Goal: Task Accomplishment & Management: Use online tool/utility

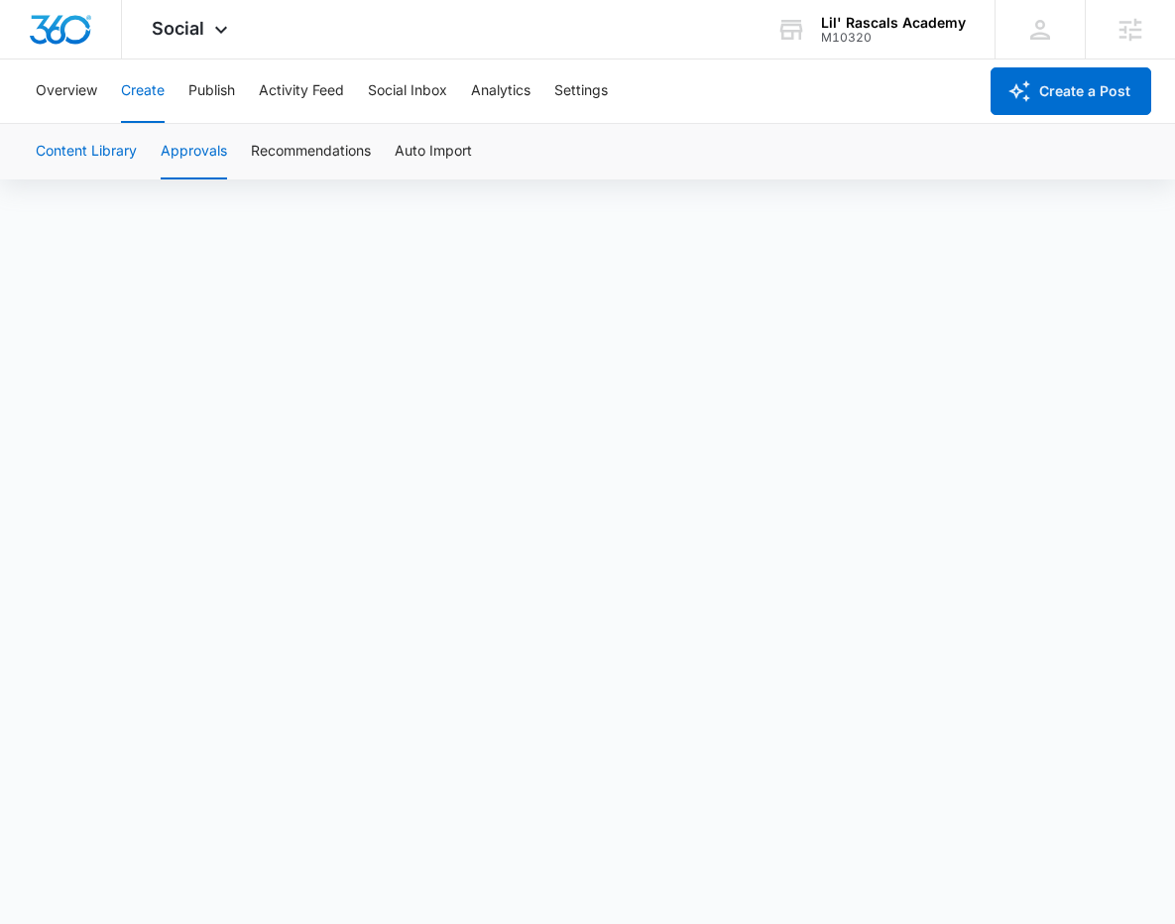
click at [120, 148] on button "Content Library" at bounding box center [86, 152] width 101 height 56
click at [209, 99] on button "Publish" at bounding box center [211, 91] width 47 height 63
click at [138, 100] on button "Create" at bounding box center [143, 91] width 44 height 63
click at [182, 165] on button "Approvals" at bounding box center [194, 152] width 66 height 56
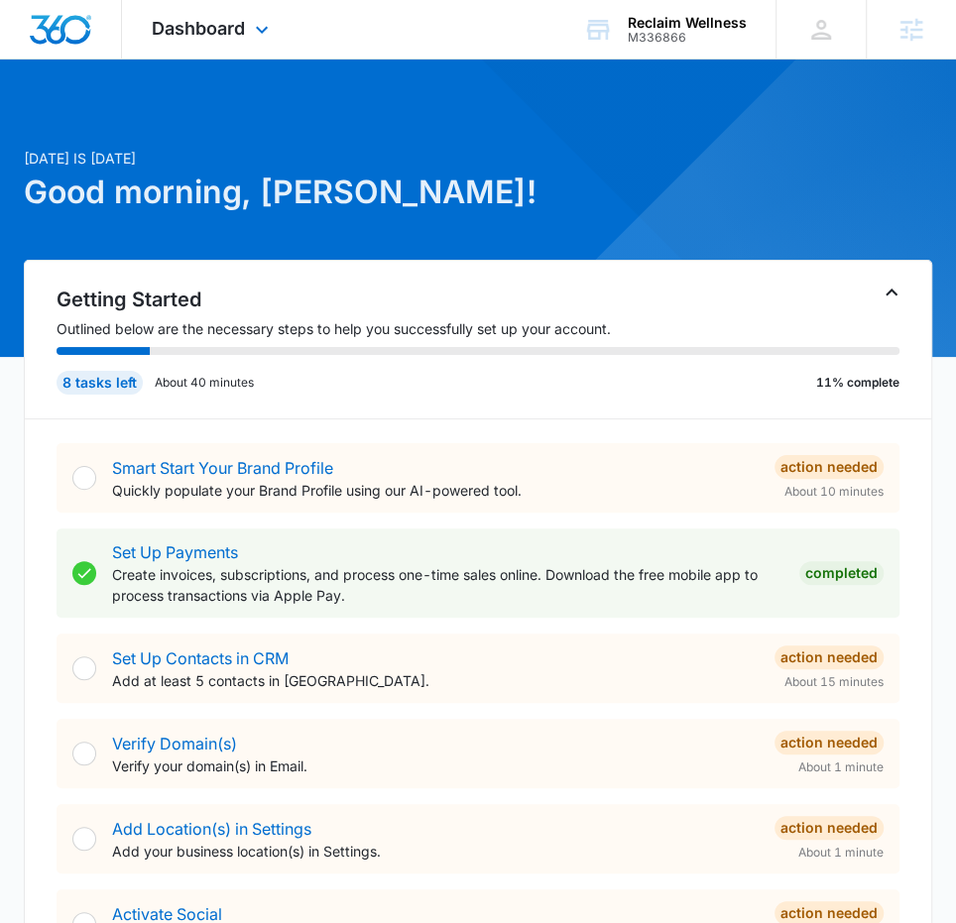
click at [212, 40] on div "Dashboard Apps Reputation Websites Forms CRM Email Social Shop Content Ads Inte…" at bounding box center [213, 29] width 182 height 59
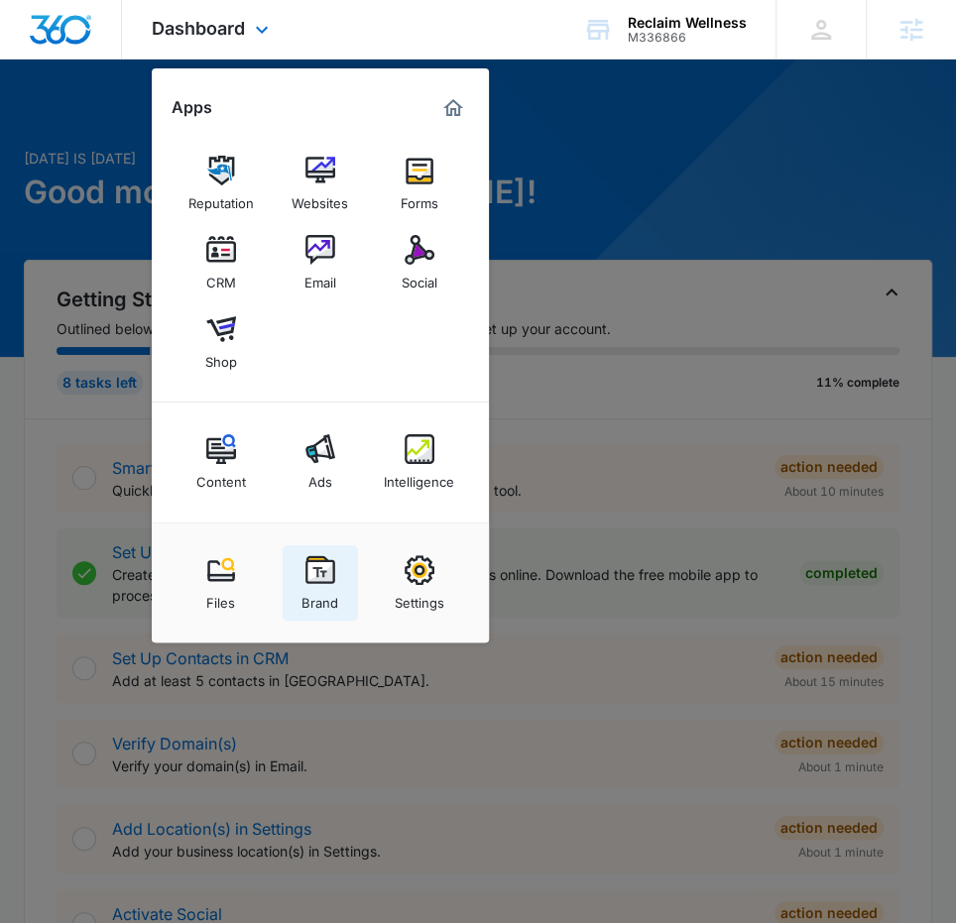
click at [317, 585] on div "Brand" at bounding box center [320, 598] width 37 height 26
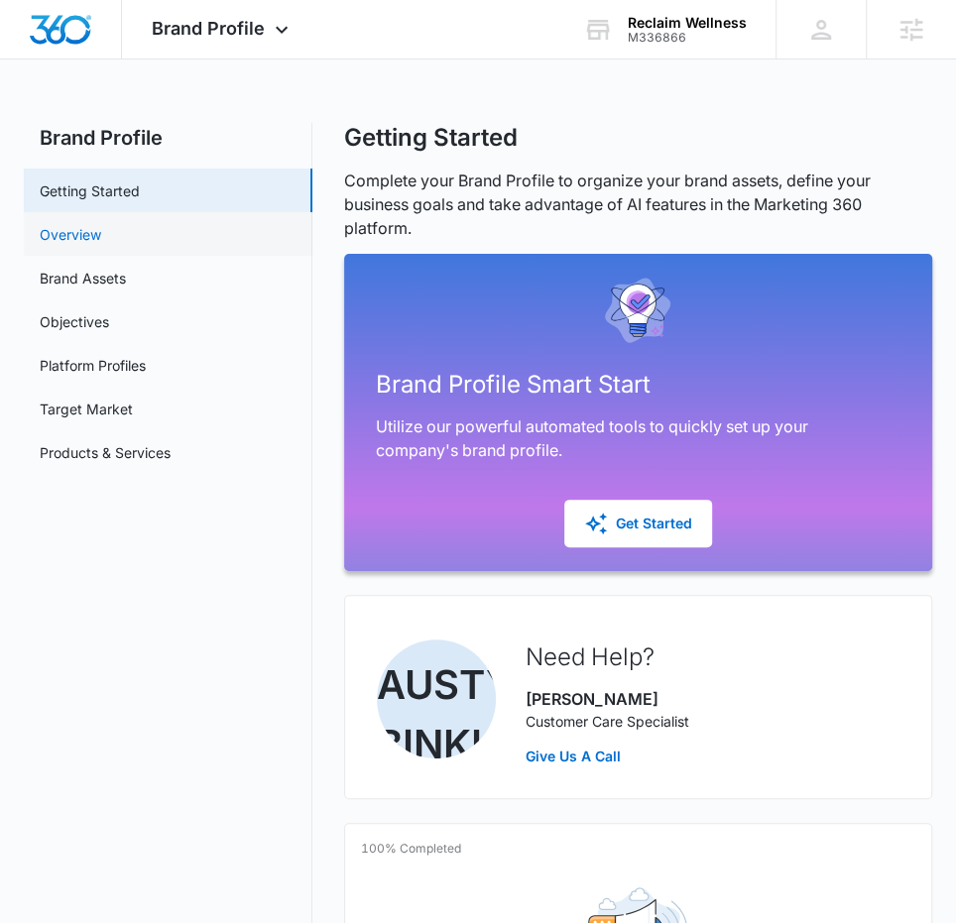
click at [101, 235] on link "Overview" at bounding box center [70, 234] width 61 height 21
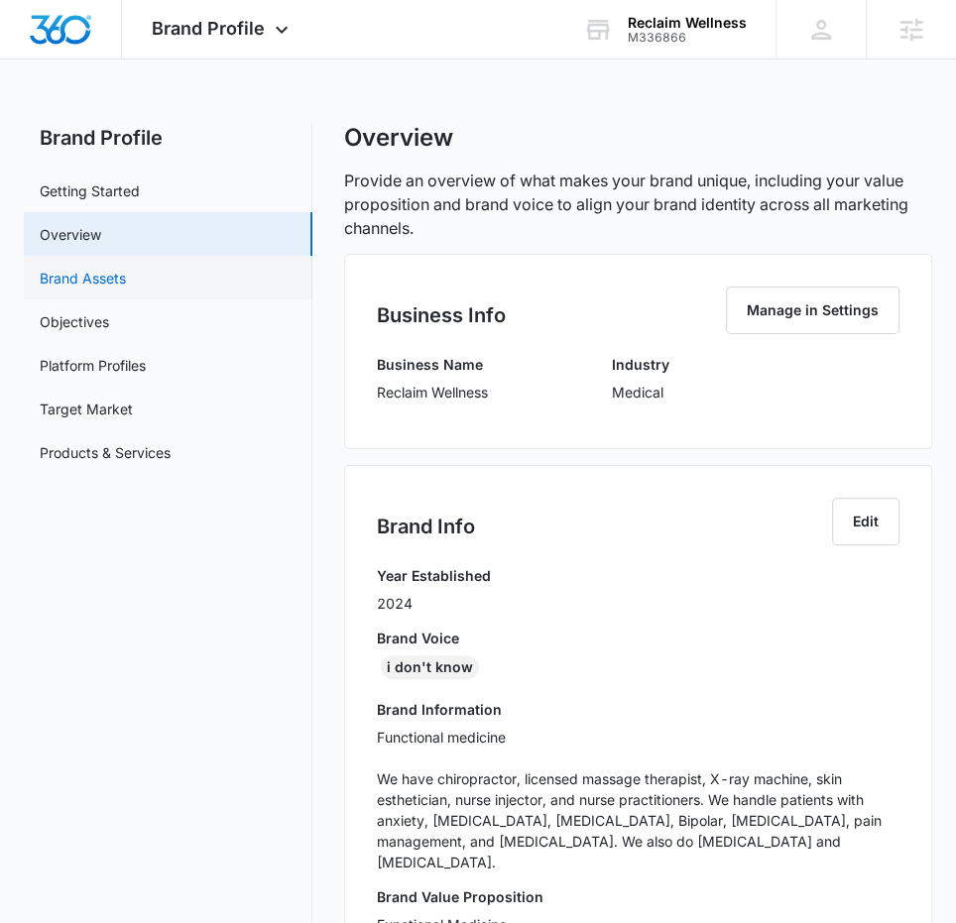
click at [126, 288] on link "Brand Assets" at bounding box center [83, 278] width 86 height 21
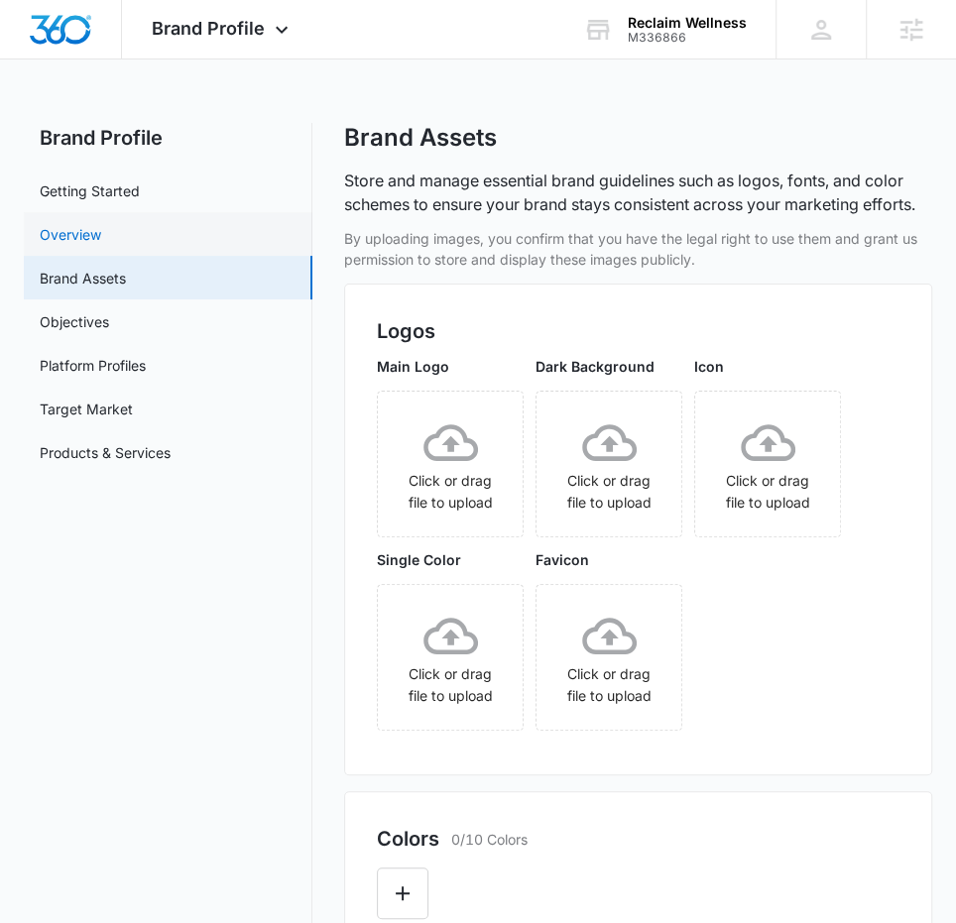
click at [101, 229] on link "Overview" at bounding box center [70, 234] width 61 height 21
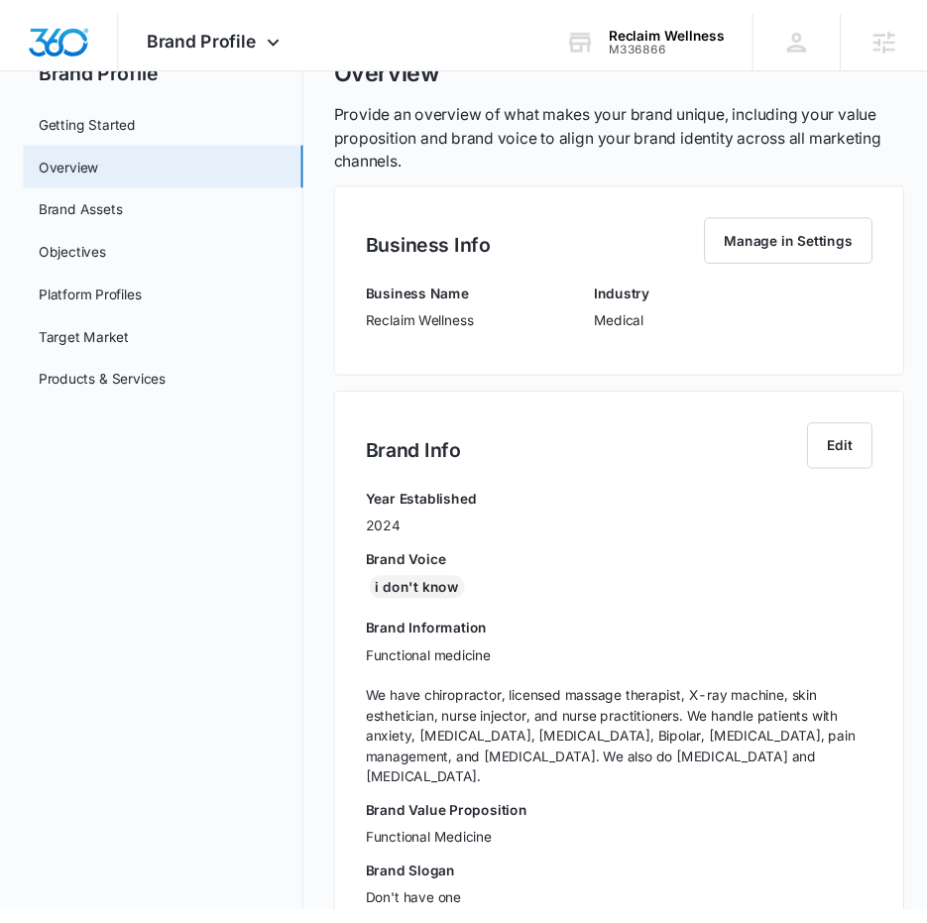
scroll to position [135, 0]
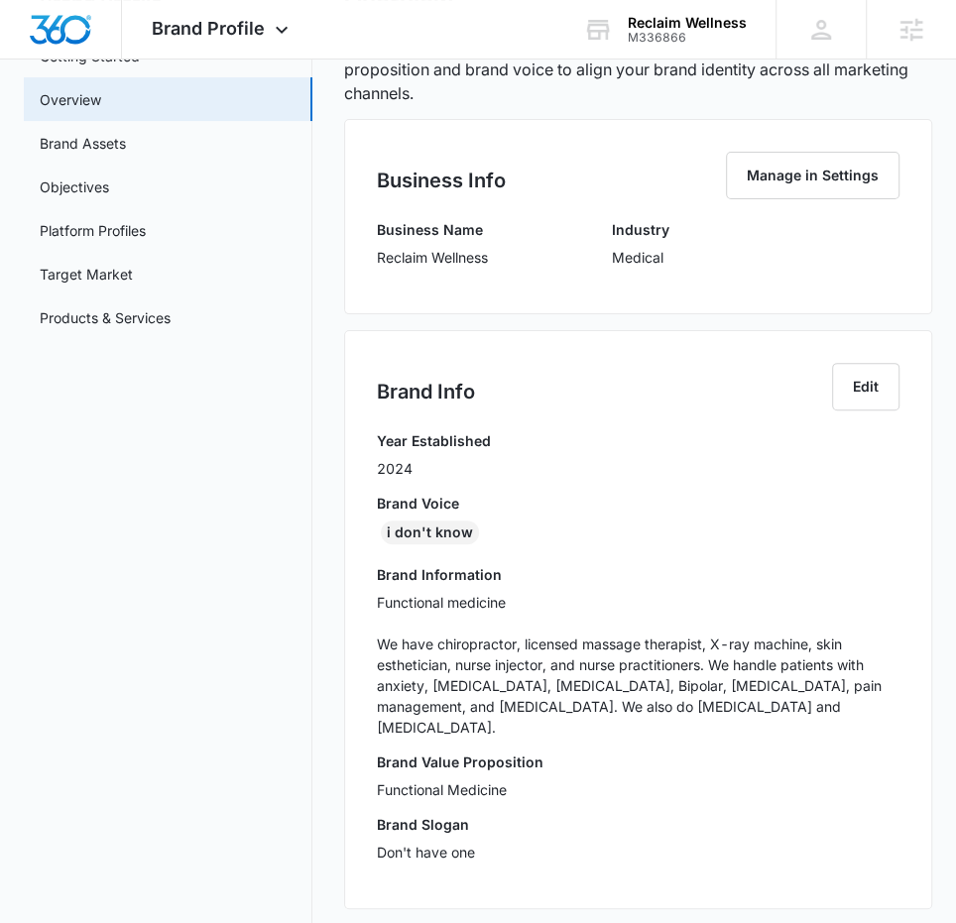
click at [502, 686] on p "Functional medicine We have chiropractor, licensed massage therapist, X-ray mac…" at bounding box center [638, 665] width 523 height 146
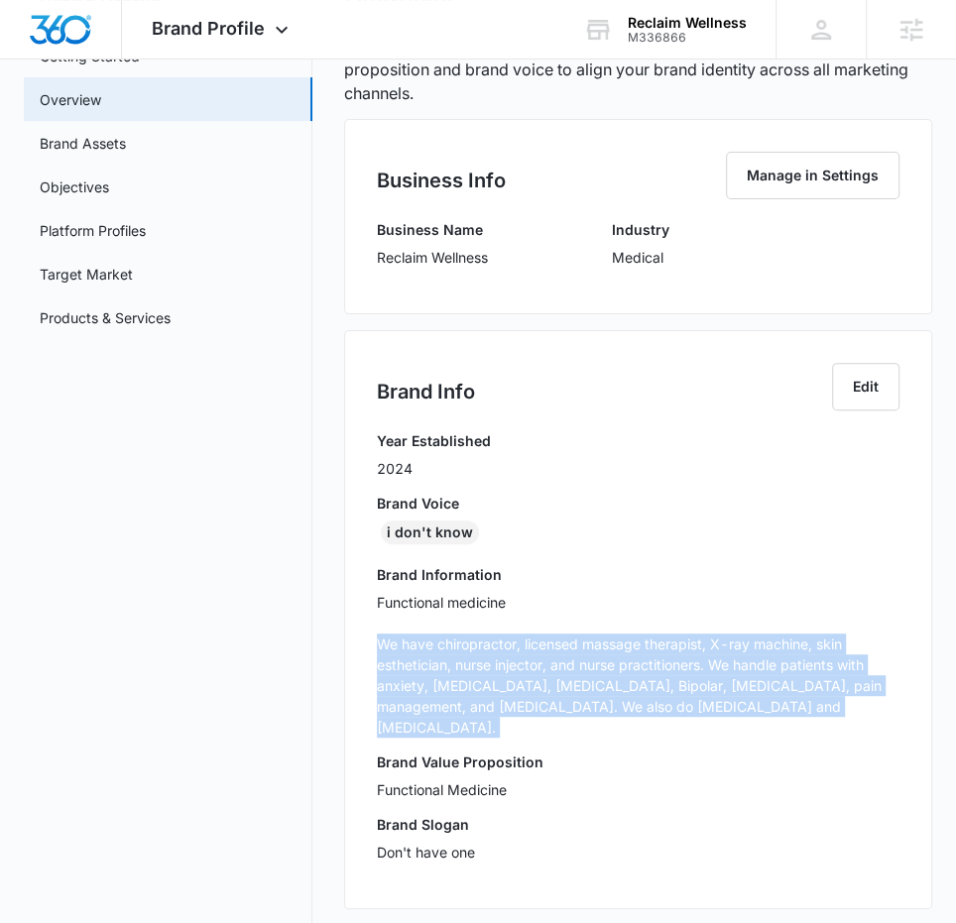
click at [502, 686] on p "Functional medicine We have chiropractor, licensed massage therapist, X-ray mac…" at bounding box center [638, 665] width 523 height 146
copy p "We have chiropractor, licensed massage therapist, X-ray machine, skin esthetici…"
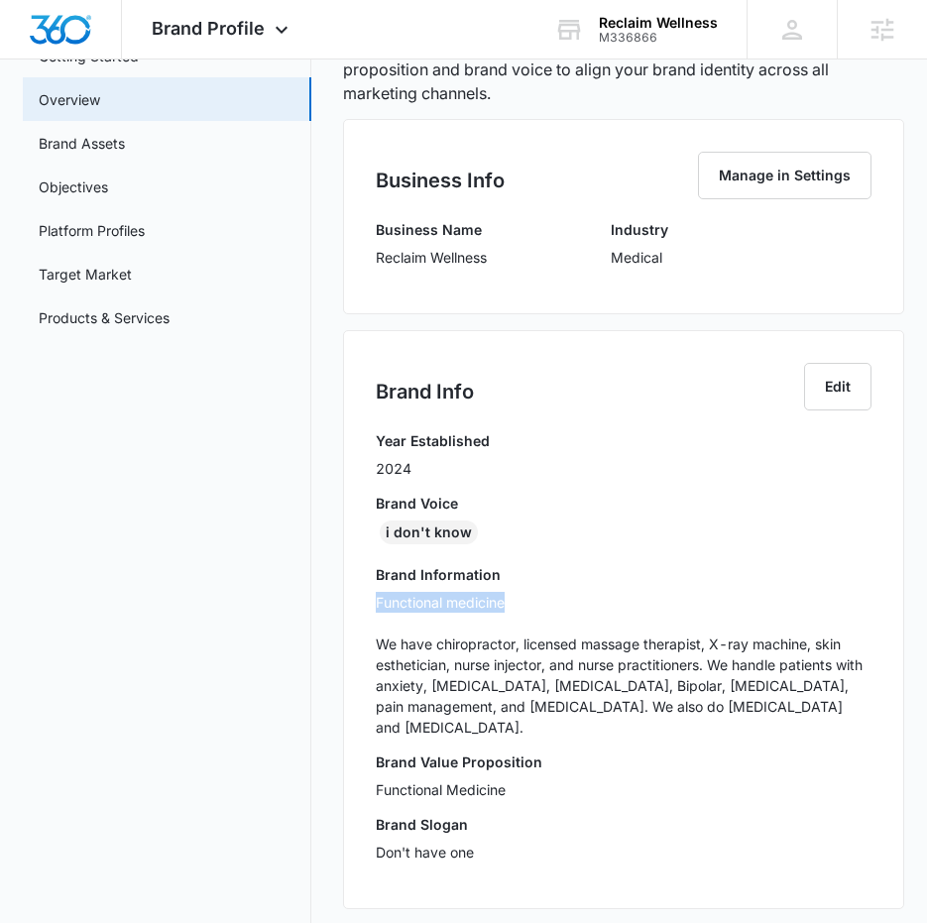
drag, startPoint x: 507, startPoint y: 601, endPoint x: 372, endPoint y: 601, distance: 134.9
click at [372, 601] on div "Brand Info Edit Year Established 2024 Brand Voice i don't know Brand Informatio…" at bounding box center [623, 619] width 560 height 579
copy p "Functional medicine"
click at [132, 271] on link "Target Market" at bounding box center [85, 274] width 93 height 21
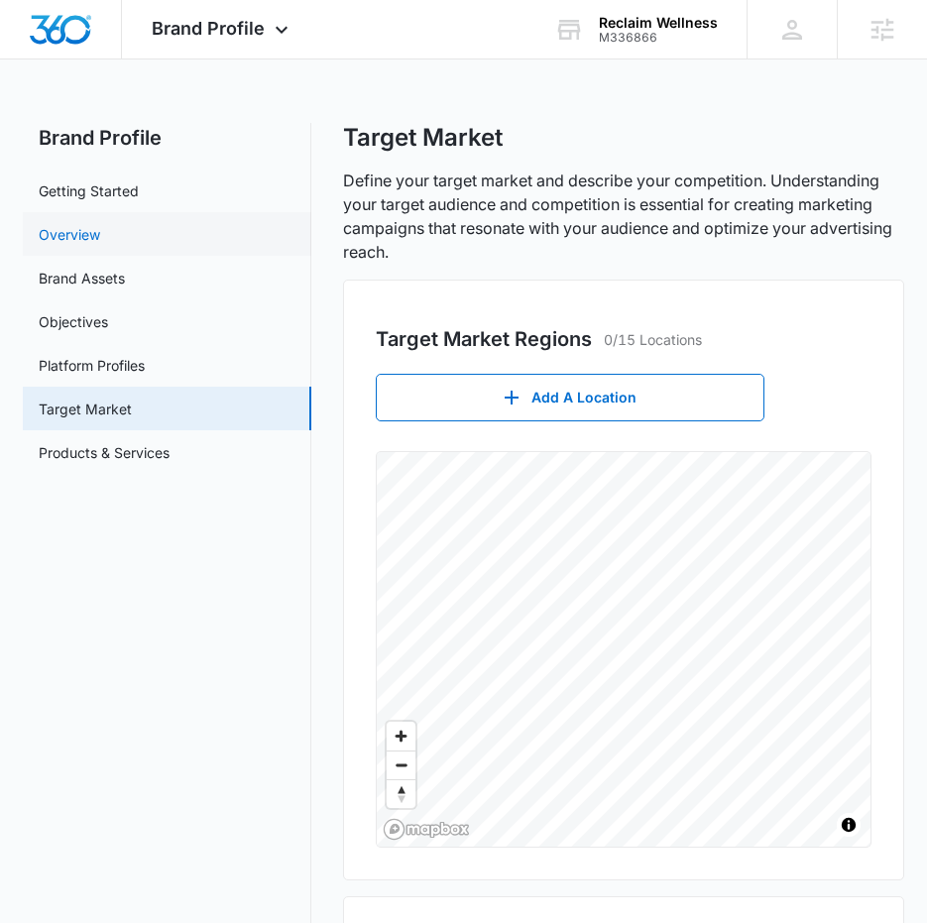
click at [99, 239] on link "Overview" at bounding box center [69, 234] width 61 height 21
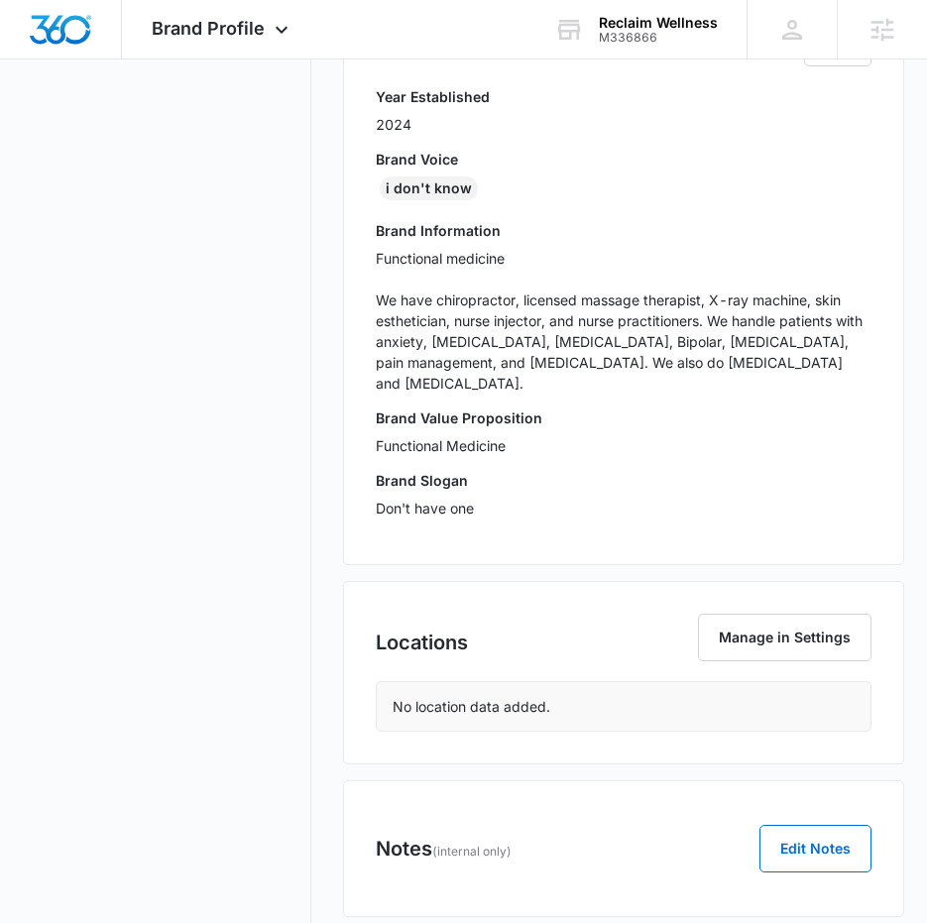
scroll to position [487, 0]
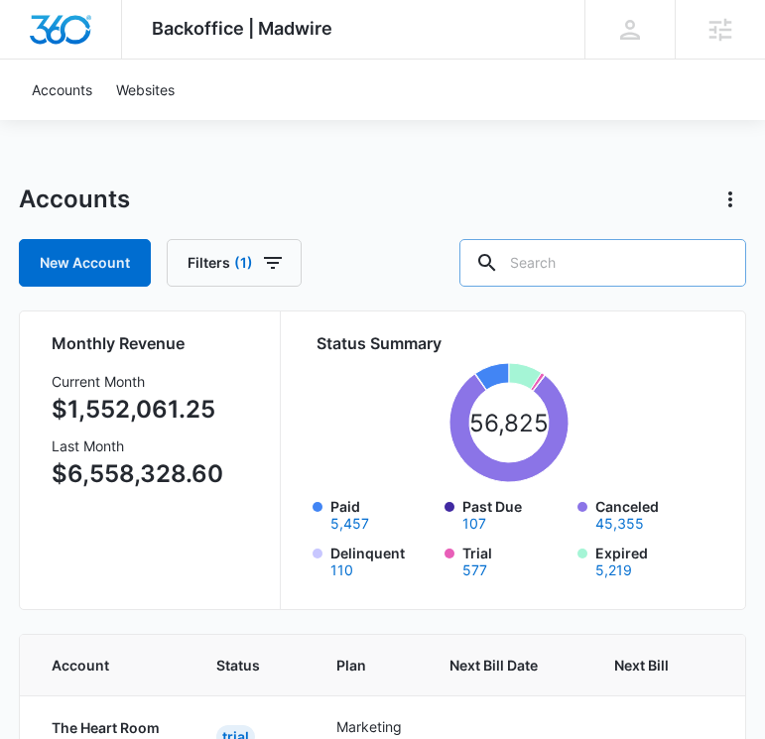
click at [601, 250] on input "text" at bounding box center [602, 263] width 287 height 48
paste input "M336866"
type input "M336866"
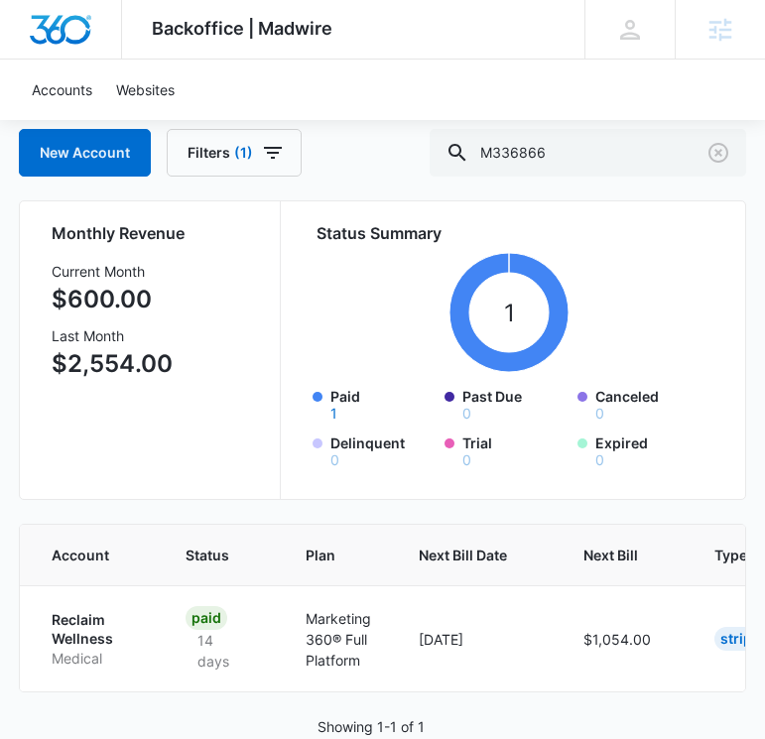
scroll to position [156, 0]
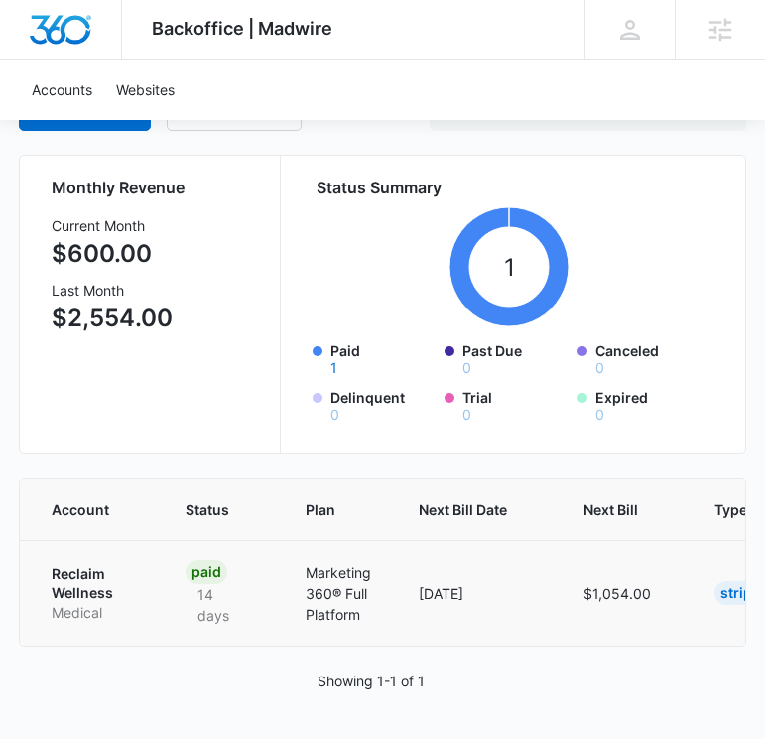
click at [72, 585] on p "Reclaim Wellness" at bounding box center [95, 583] width 86 height 39
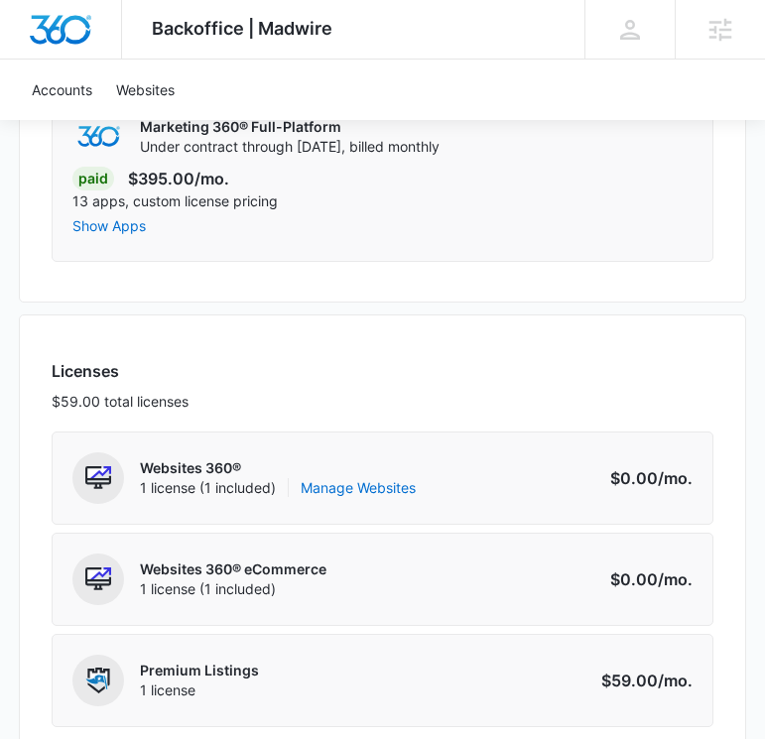
scroll to position [2052, 0]
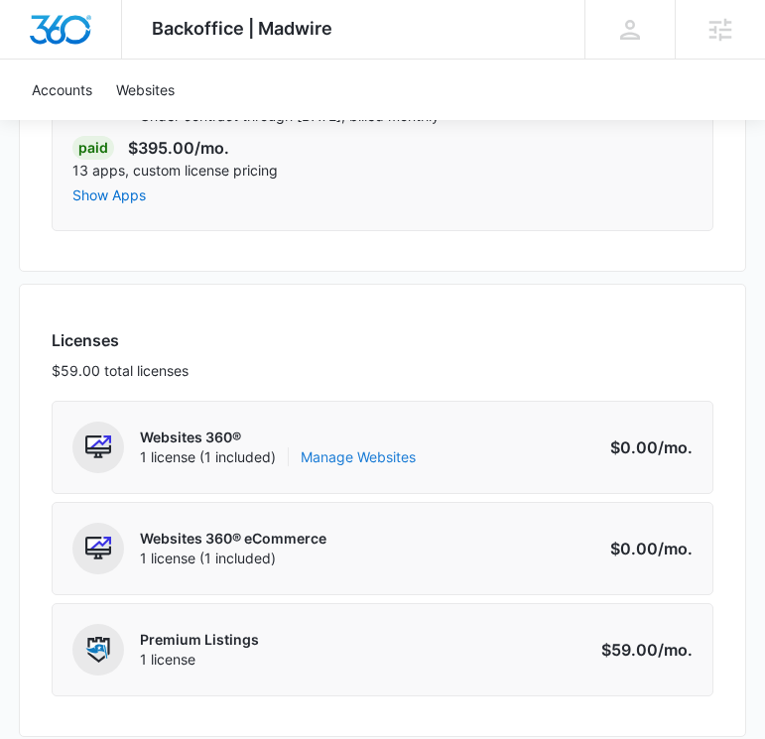
click at [342, 459] on link "Manage Websites" at bounding box center [358, 457] width 115 height 20
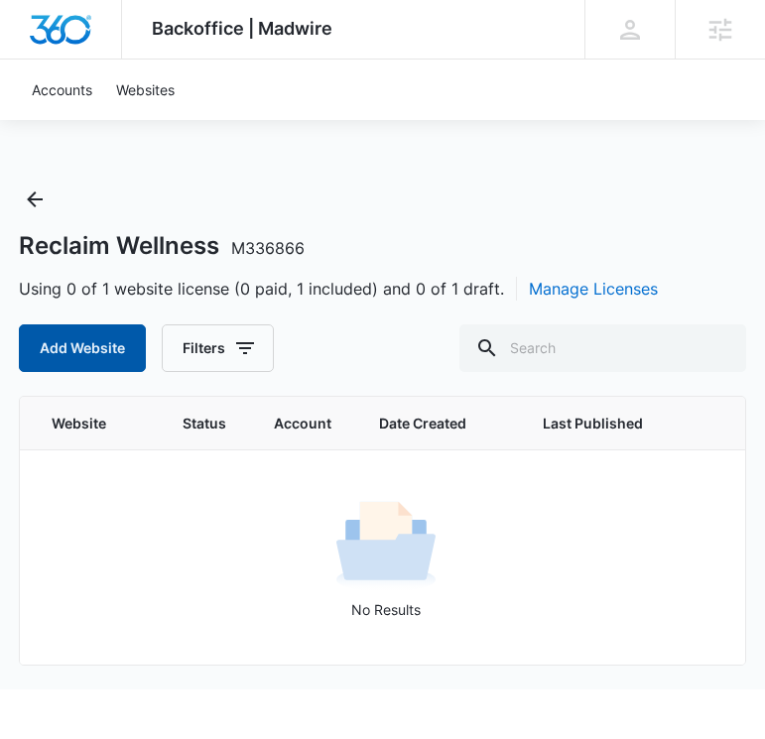
click at [120, 340] on button "Add Website" at bounding box center [82, 348] width 127 height 48
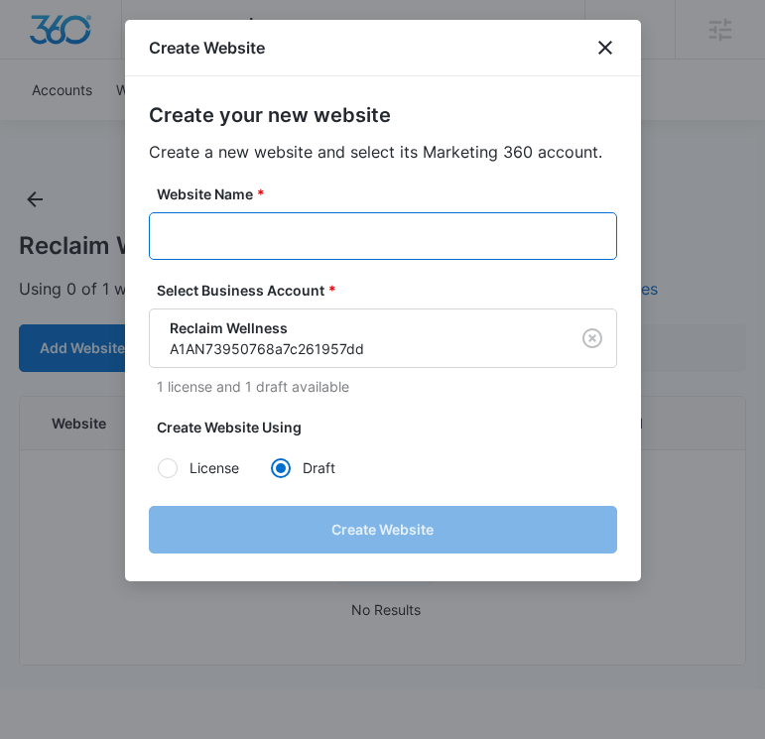
click at [323, 239] on input "Website Name *" at bounding box center [383, 236] width 468 height 48
paste input "M336866 - Reclaim Wellness"
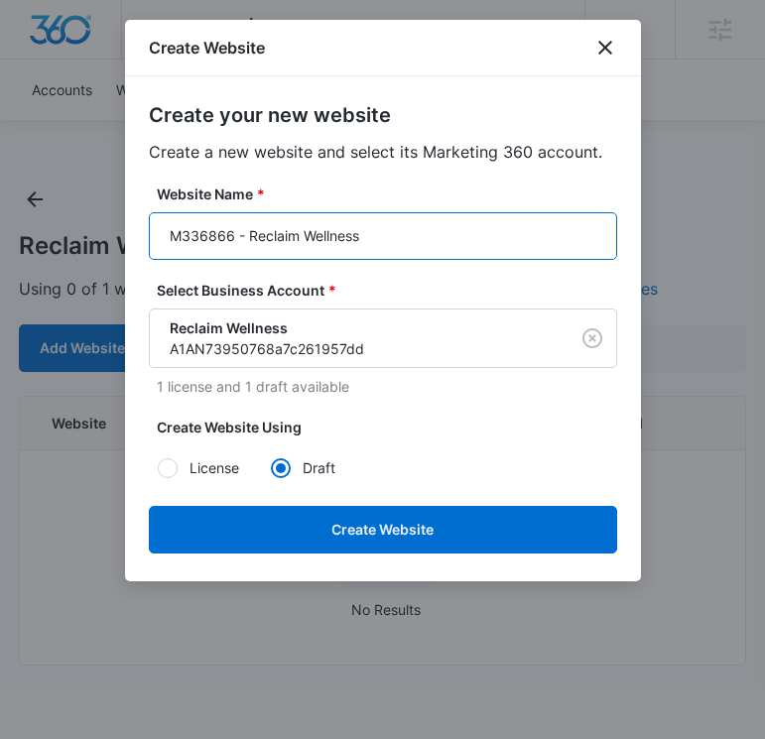
type input "M336866 - Reclaim Wellness"
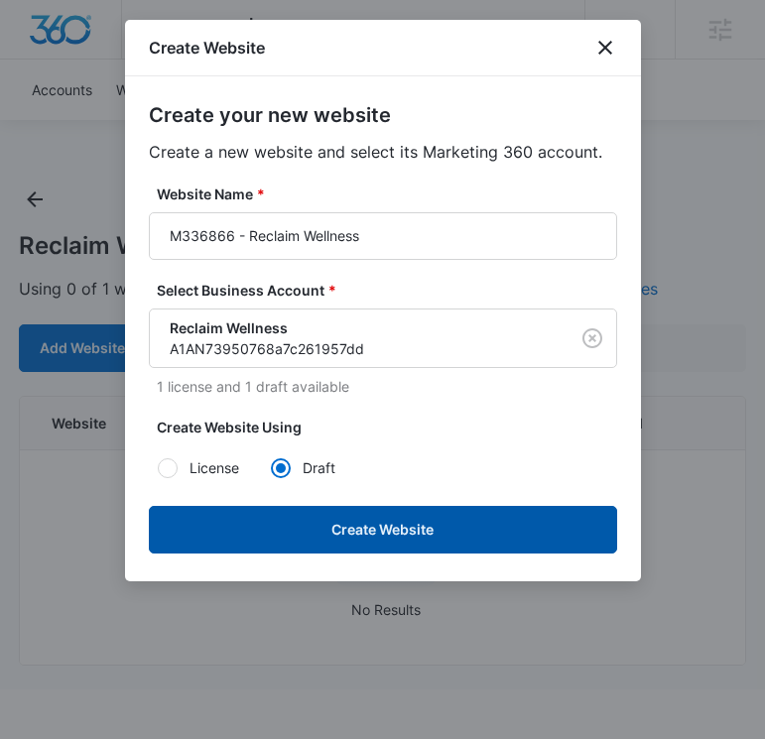
click at [347, 532] on button "Create Website" at bounding box center [383, 530] width 468 height 48
